Goal: Task Accomplishment & Management: Use online tool/utility

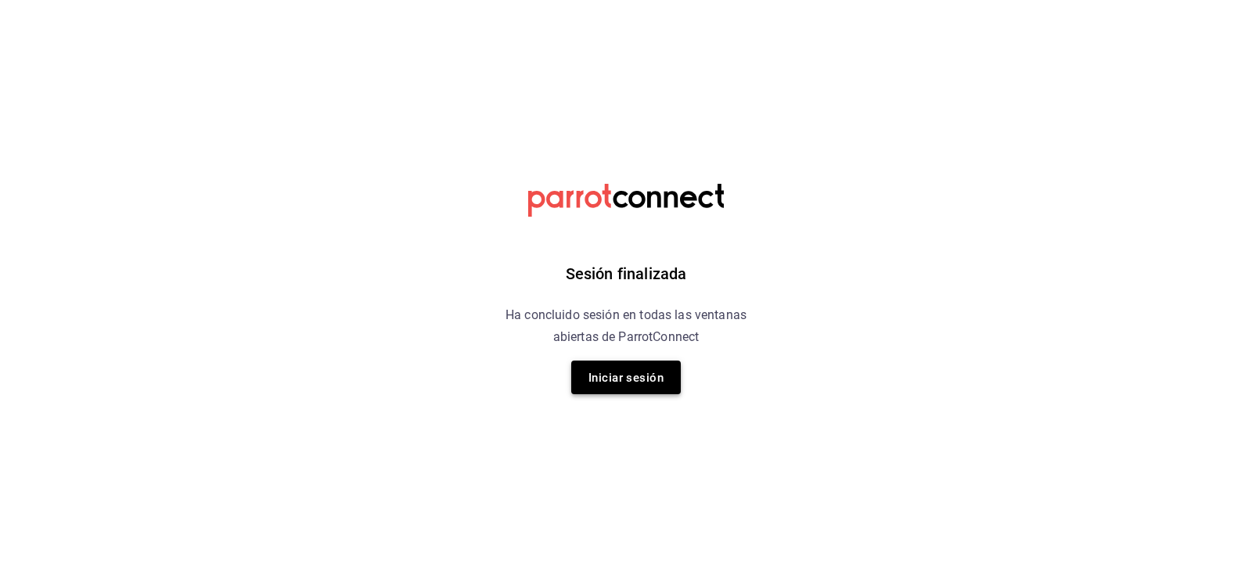
click at [617, 374] on font "Iniciar sesión" at bounding box center [625, 378] width 75 height 14
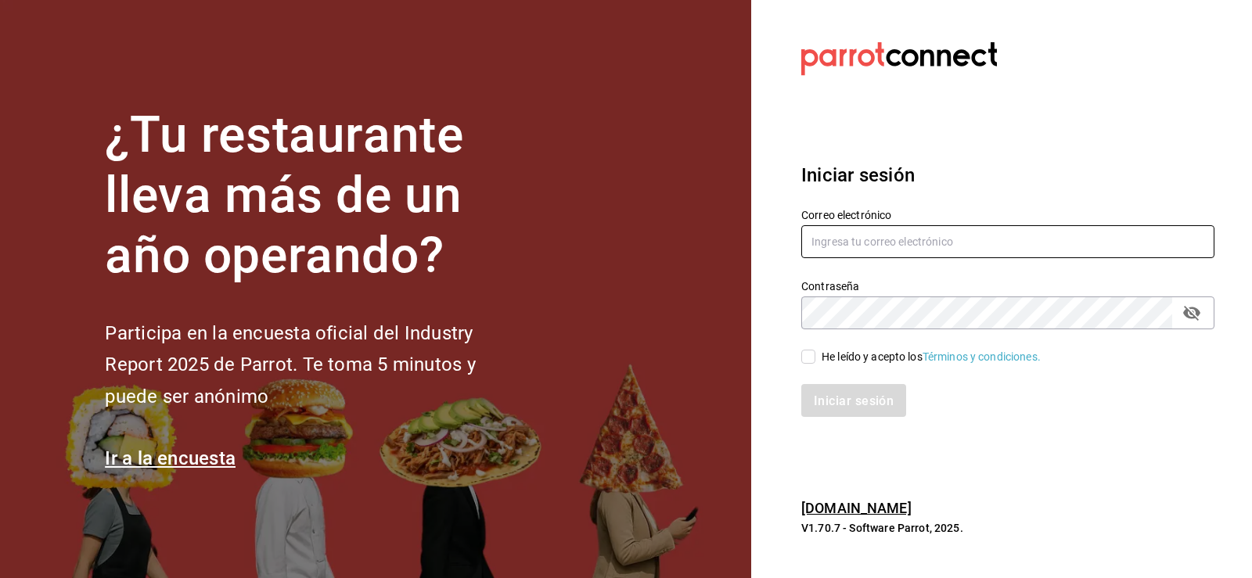
type input "administracion@vinaltura.mx"
click at [808, 357] on input "He leído y acepto los Términos y condiciones." at bounding box center [808, 357] width 14 height 14
checkbox input "true"
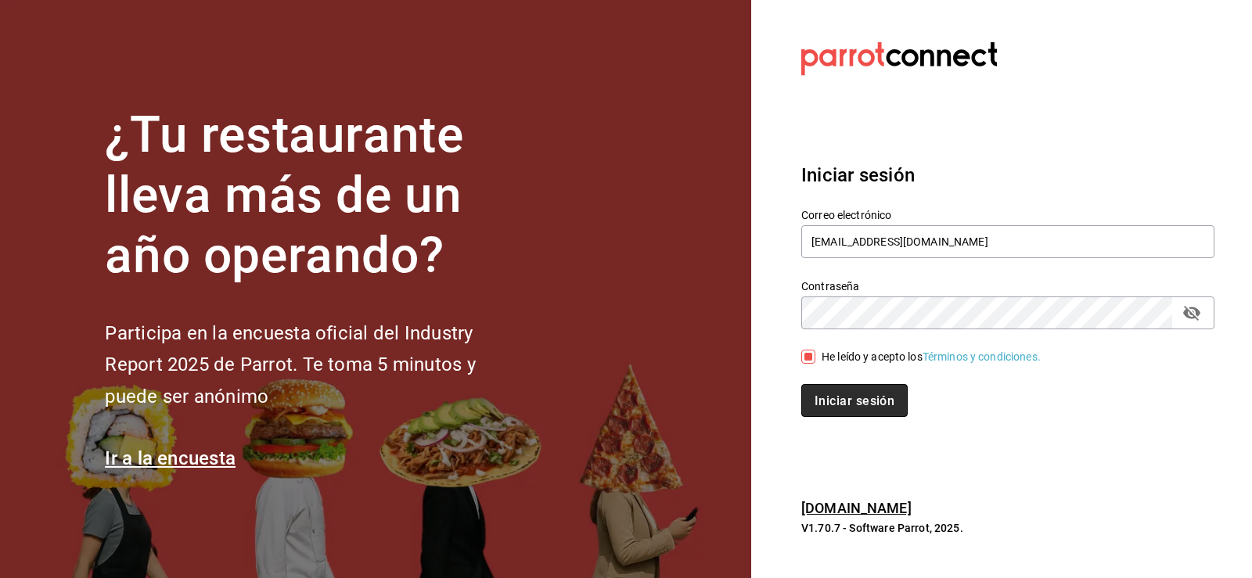
click at [844, 399] on font "Iniciar sesión" at bounding box center [855, 400] width 80 height 15
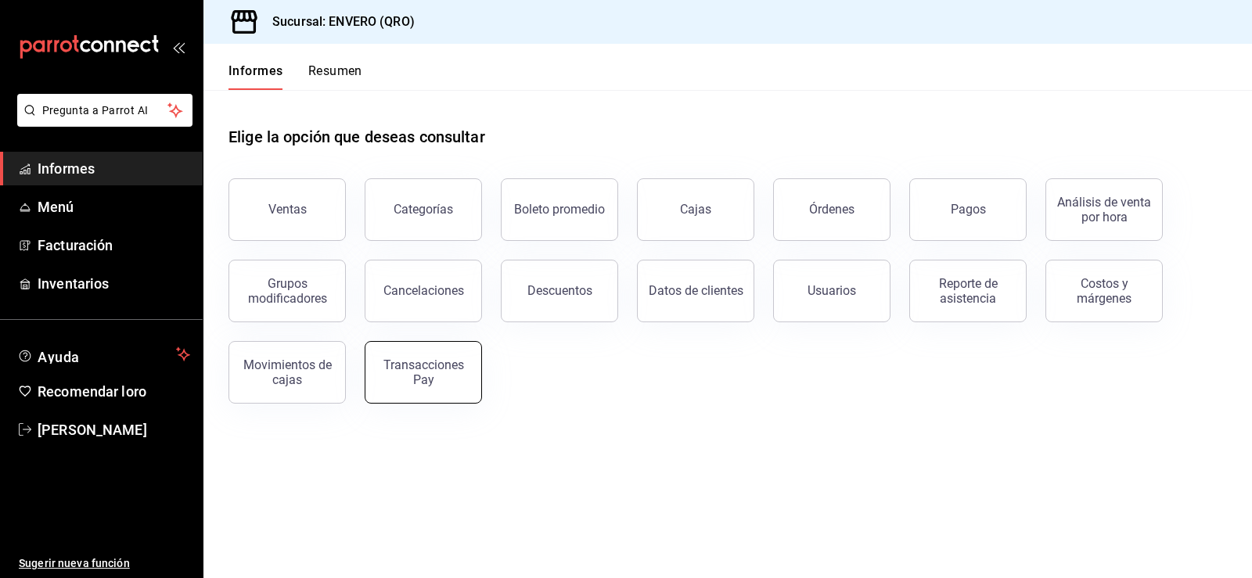
click at [454, 392] on button "Transacciones Pay" at bounding box center [423, 372] width 117 height 63
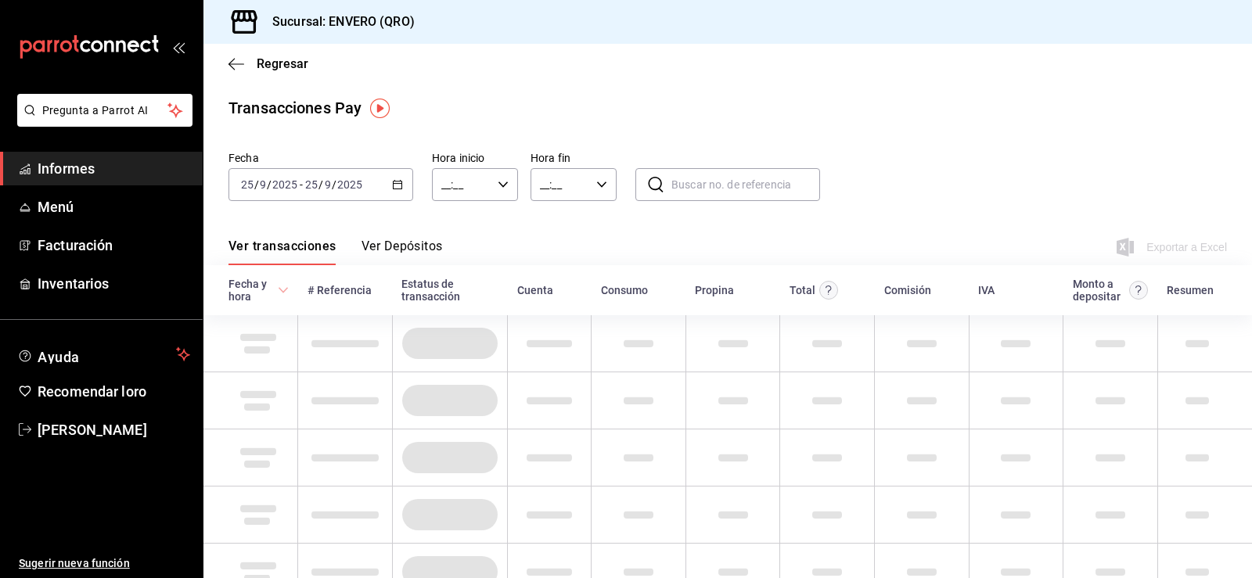
type input "00:00"
type input "23:59"
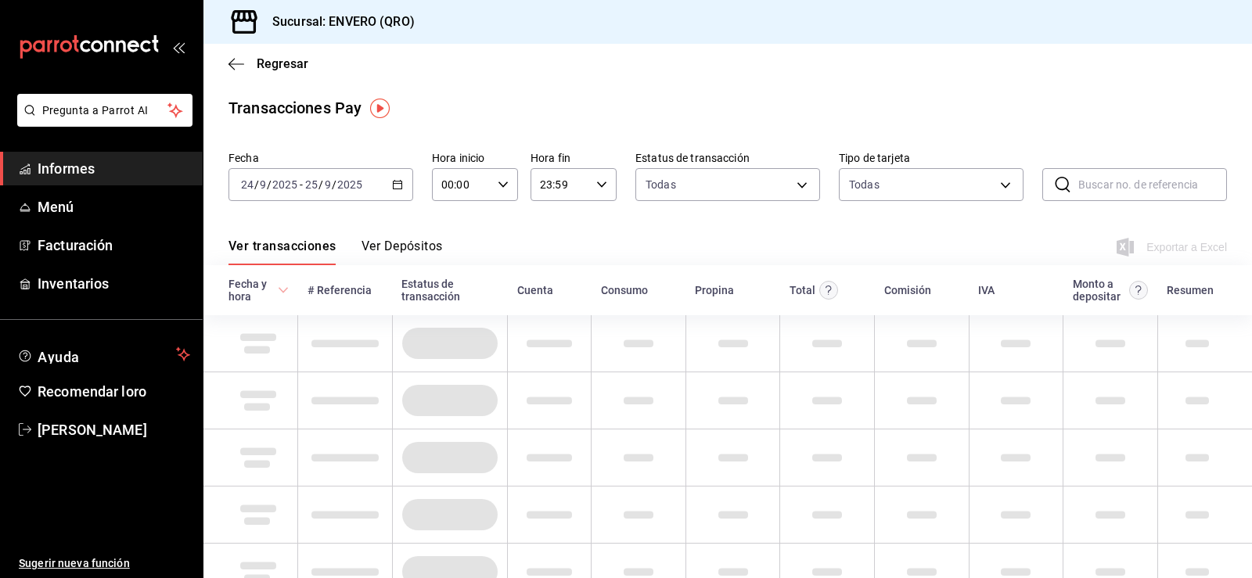
click at [348, 189] on input "2025" at bounding box center [349, 184] width 27 height 13
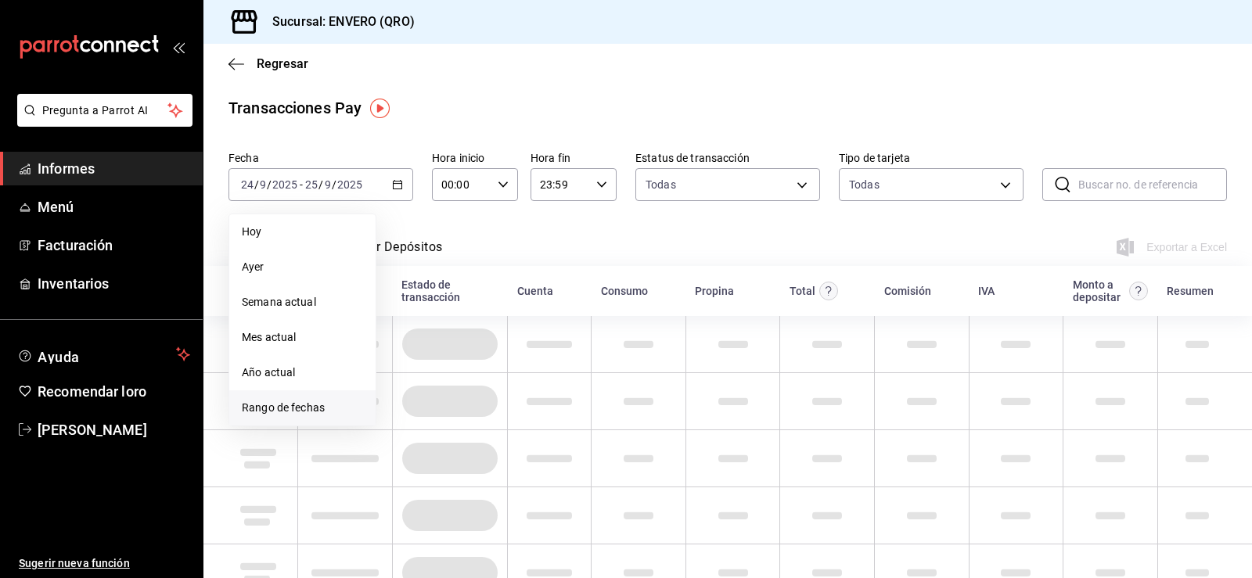
click at [279, 405] on span "Rango de fechas" at bounding box center [302, 408] width 121 height 16
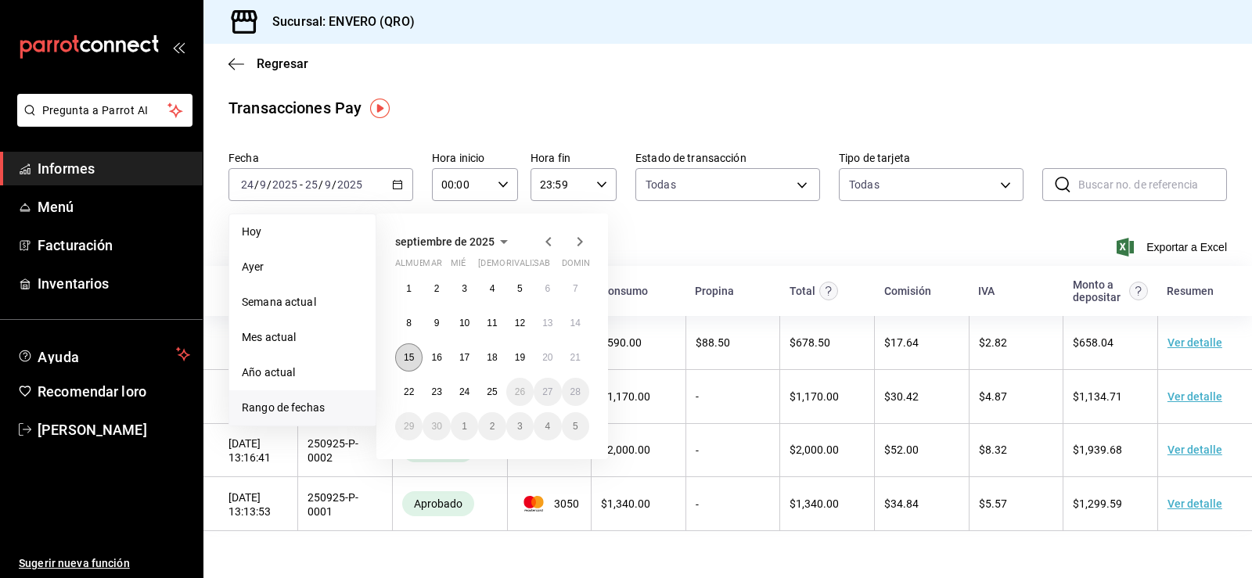
click at [407, 356] on font "15" at bounding box center [409, 357] width 10 height 11
click at [574, 358] on font "21" at bounding box center [575, 357] width 10 height 11
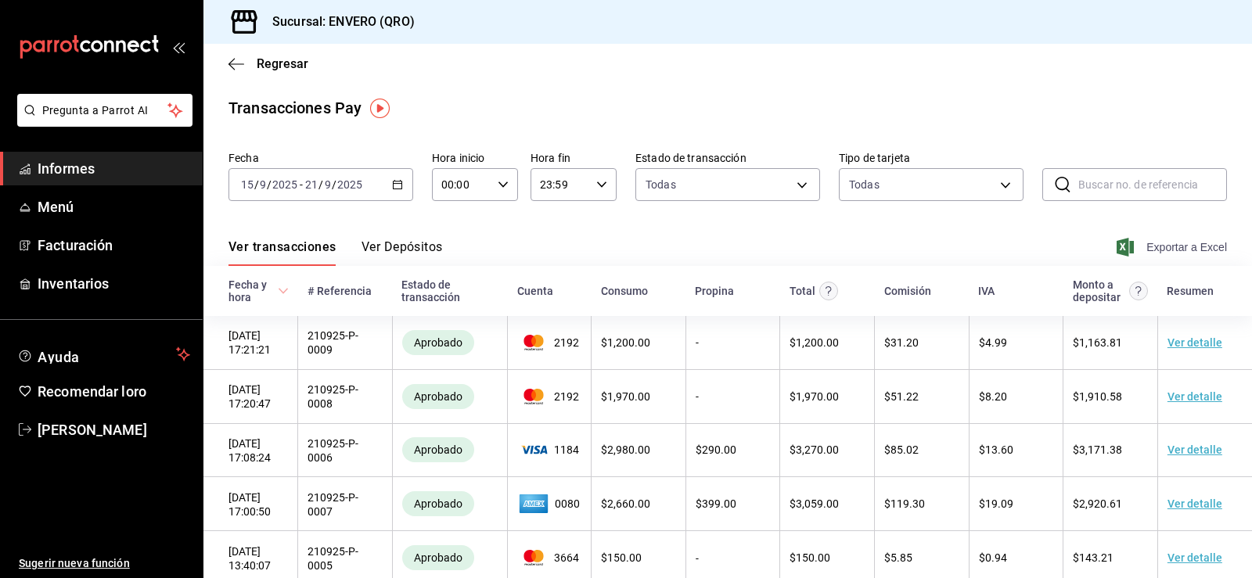
click at [1146, 253] on font "Exportar a Excel" at bounding box center [1186, 247] width 81 height 13
